Goal: Transaction & Acquisition: Purchase product/service

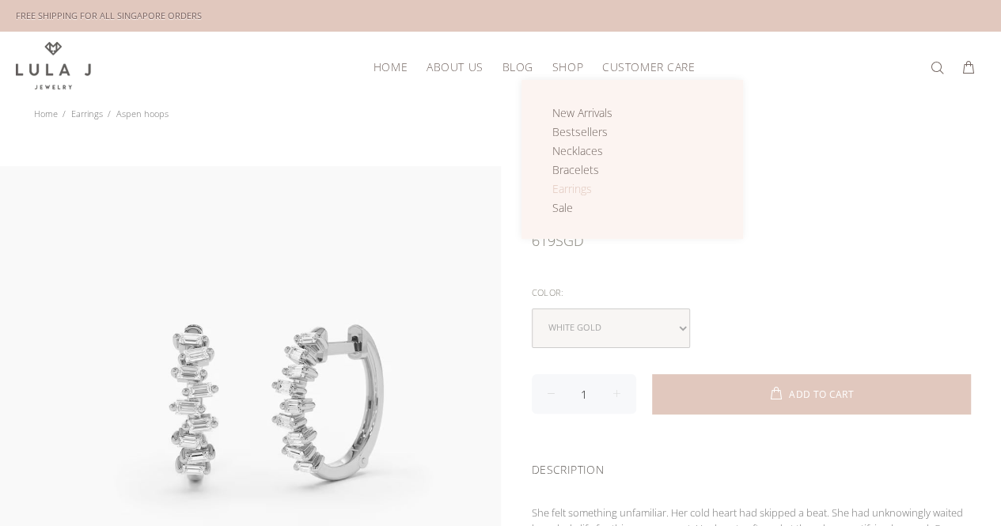
click at [574, 189] on span "Earrings" at bounding box center [572, 188] width 40 height 15
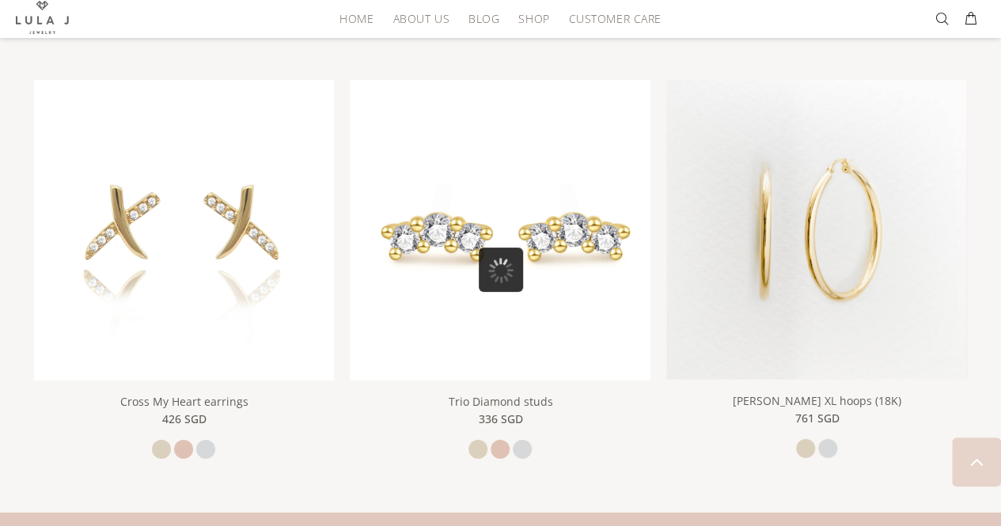
scroll to position [2519, 0]
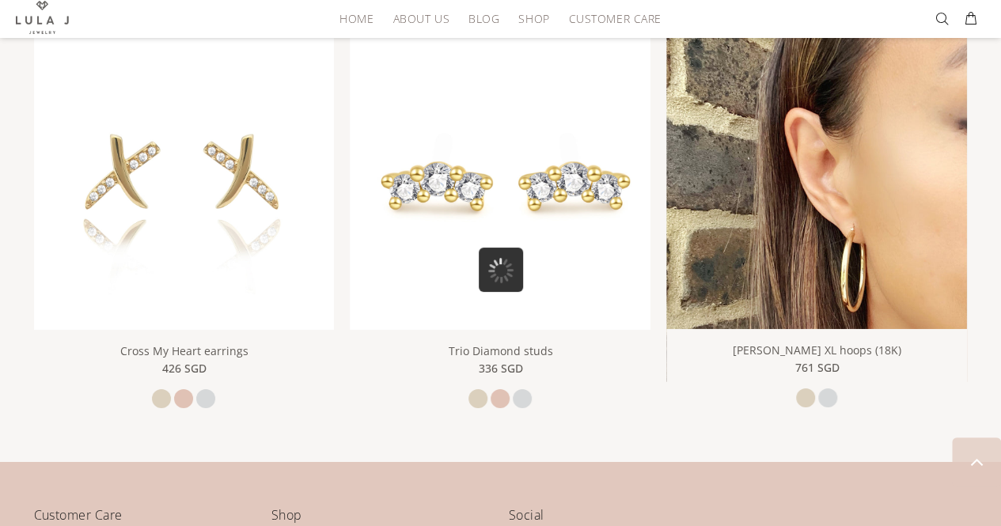
click at [891, 265] on img at bounding box center [816, 205] width 301 height 353
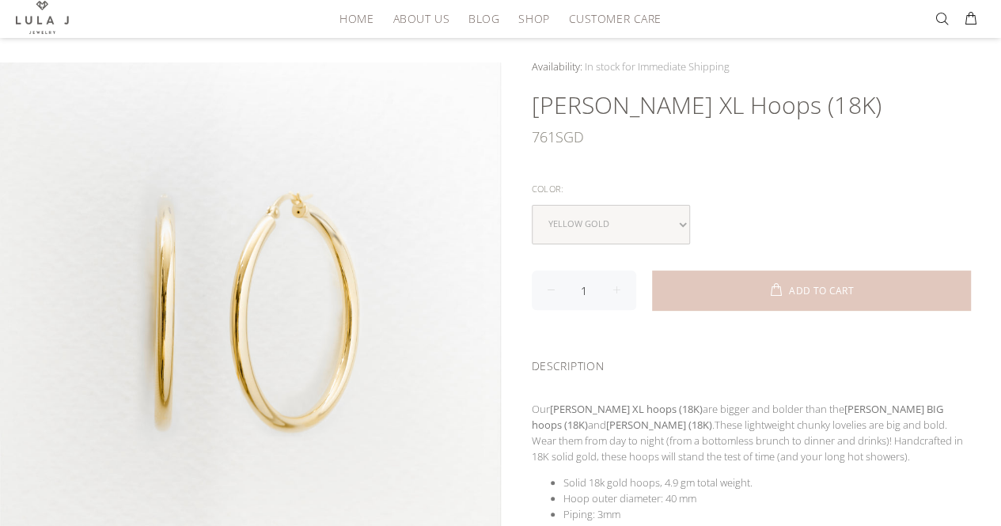
scroll to position [79, 0]
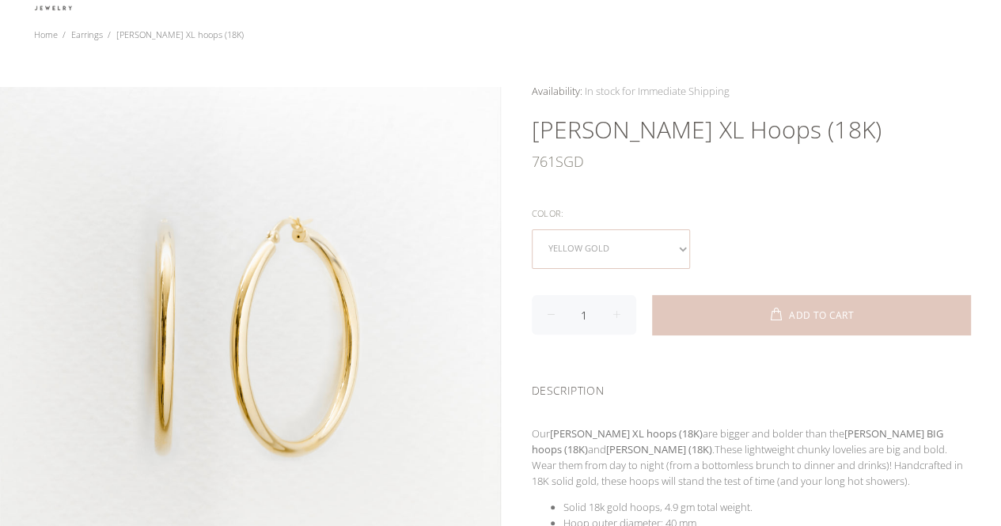
click at [652, 236] on select "yellow gold white gold" at bounding box center [611, 249] width 158 height 40
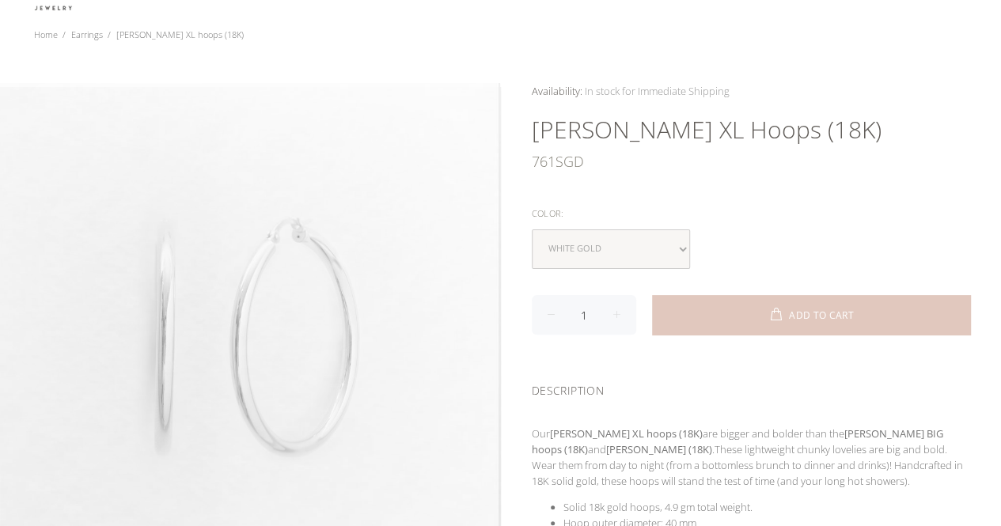
click at [495, 177] on div at bounding box center [250, 332] width 500 height 499
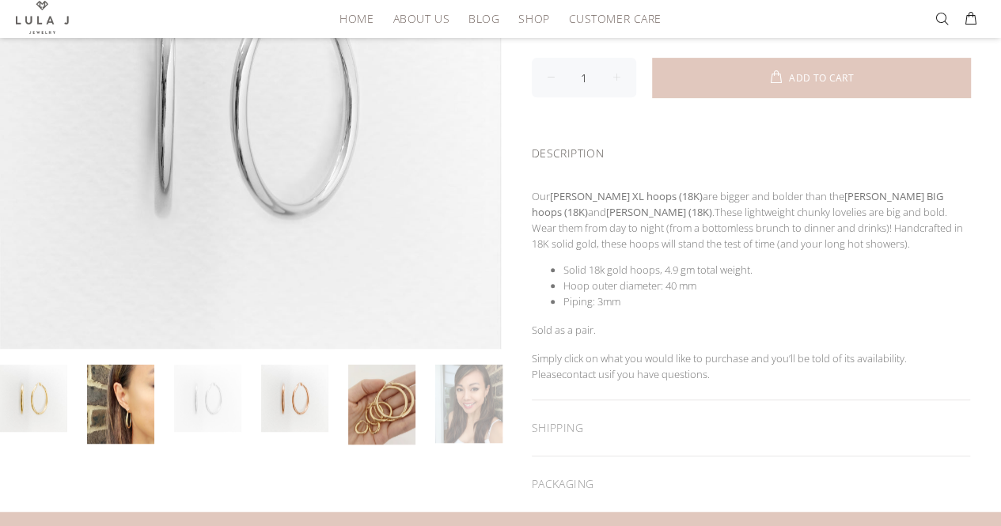
click at [465, 382] on link at bounding box center [468, 404] width 67 height 78
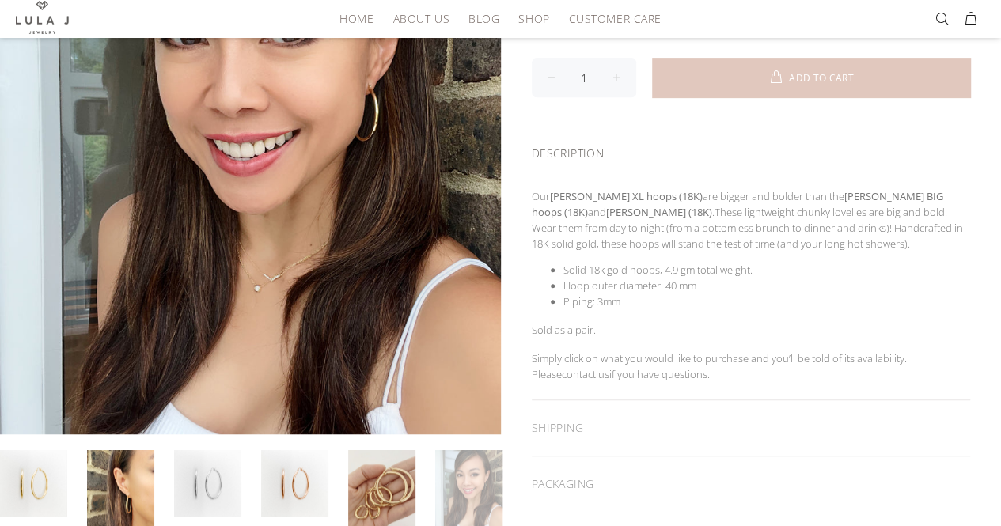
click at [451, 450] on link at bounding box center [468, 489] width 67 height 78
click at [126, 450] on link at bounding box center [120, 489] width 67 height 79
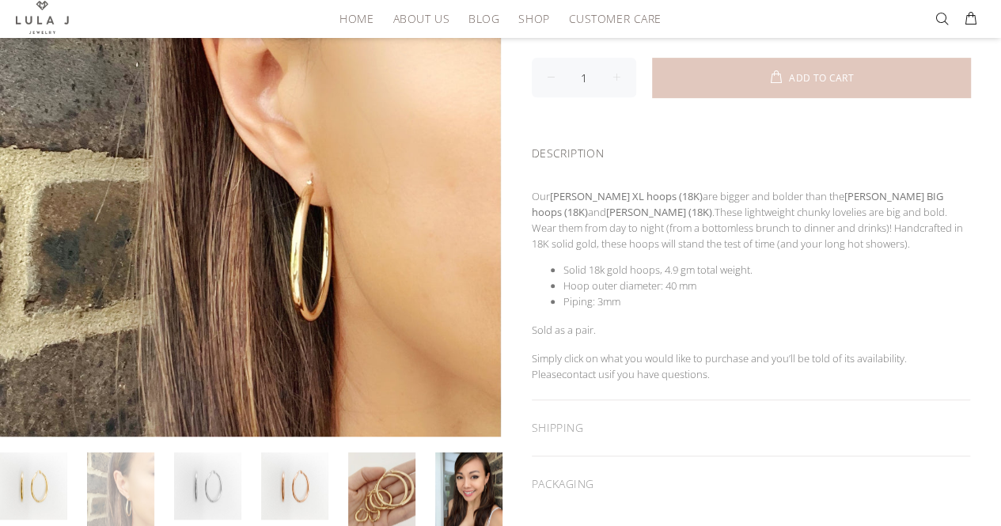
click at [144, 475] on link at bounding box center [120, 492] width 67 height 79
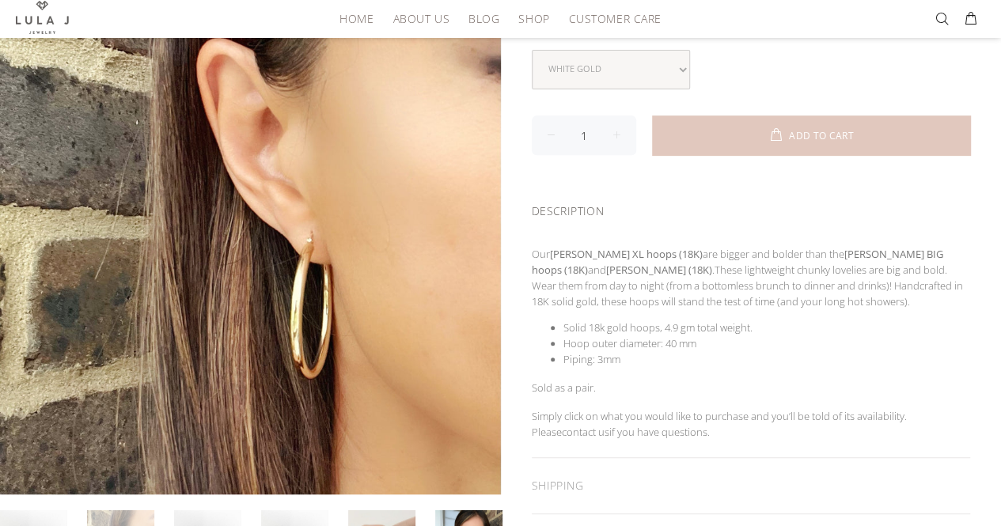
scroll to position [237, 0]
